Goal: Information Seeking & Learning: Learn about a topic

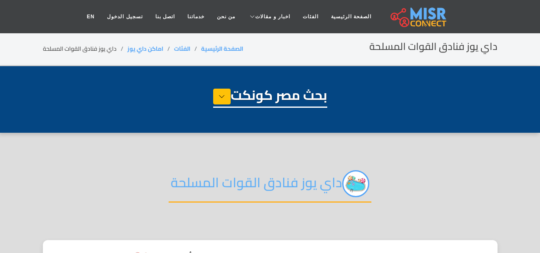
select select "**********"
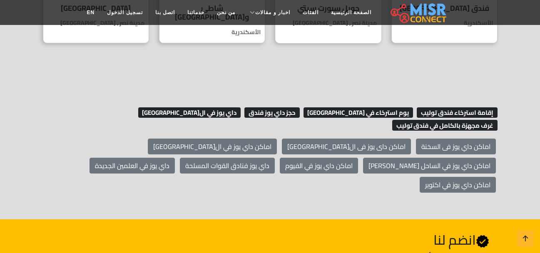
scroll to position [541, 0]
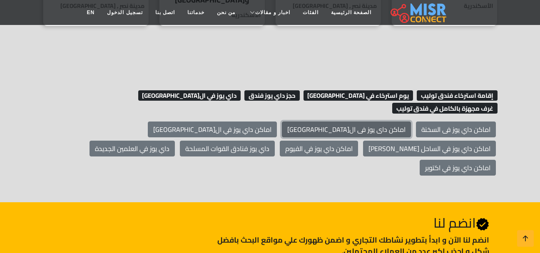
click at [368, 122] on link "اماكن داى يوز فى ال[GEOGRAPHIC_DATA]" at bounding box center [346, 130] width 129 height 16
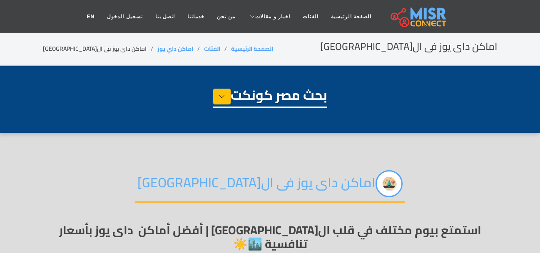
select select "**********"
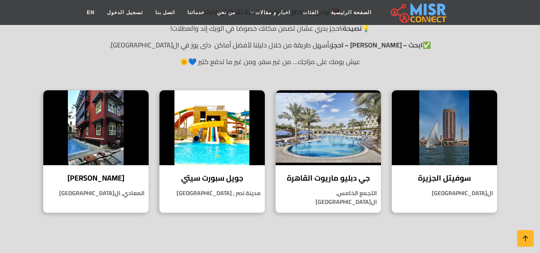
scroll to position [416, 0]
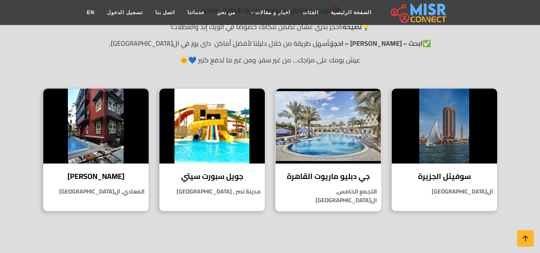
click at [339, 172] on h4 "جي دبليو ماريوت القاهرة" at bounding box center [328, 176] width 93 height 9
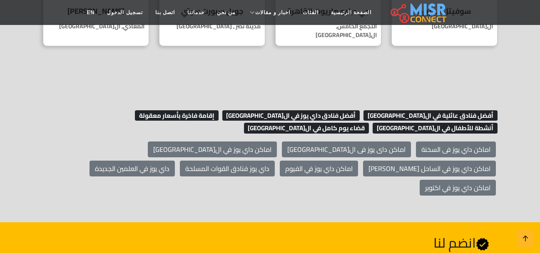
scroll to position [583, 0]
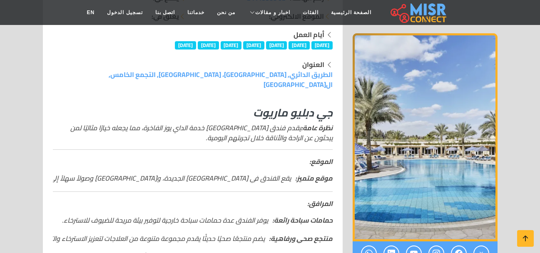
scroll to position [83, 0]
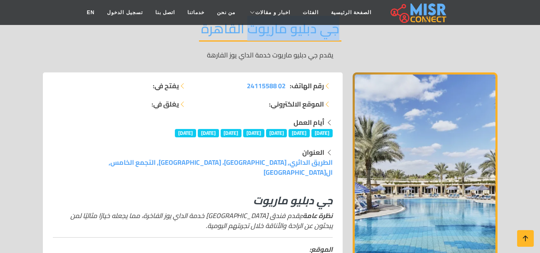
drag, startPoint x: 345, startPoint y: 30, endPoint x: 257, endPoint y: 33, distance: 88.3
click at [249, 35] on div "جي دبليو ماريوت القاهرة يقدم جي دبليو ماريوت خدمة الداي يوز الفارهة" at bounding box center [270, 40] width 454 height 64
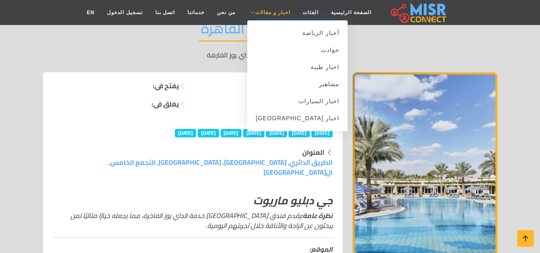
copy h2 "جي دبليو ماريوت"
